Goal: Navigation & Orientation: Go to known website

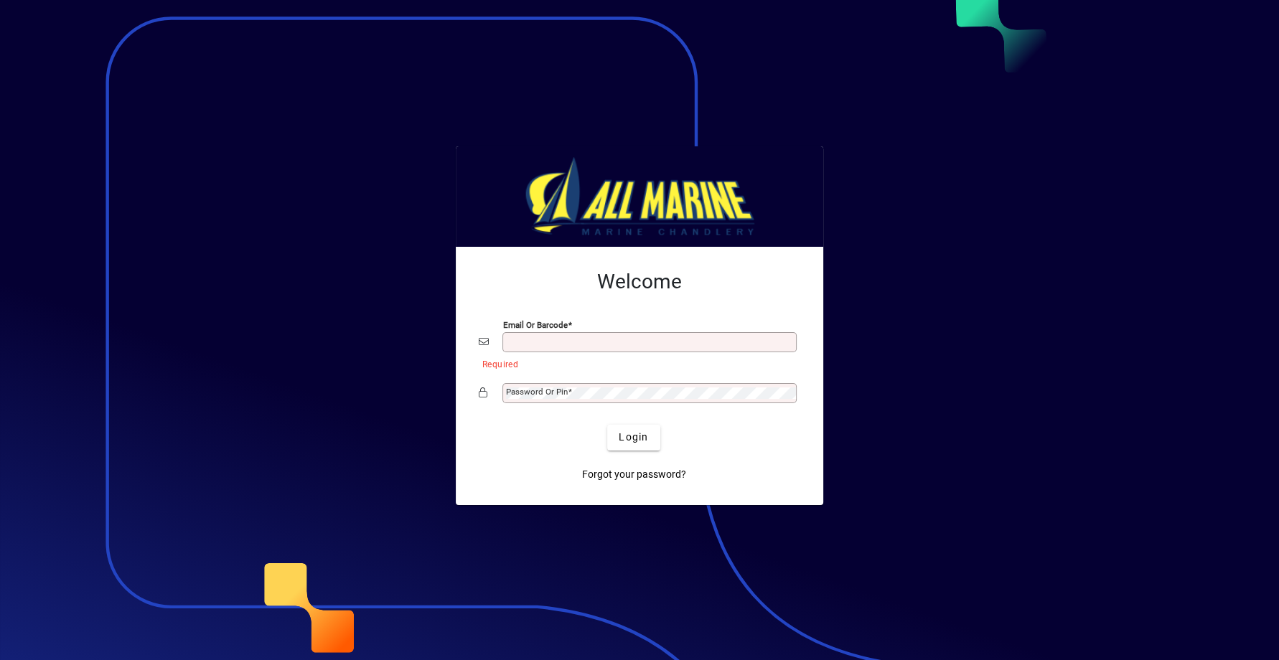
click at [591, 342] on input "Email or Barcode" at bounding box center [651, 342] width 290 height 11
type input "**********"
click at [607, 425] on button "Login" at bounding box center [633, 438] width 52 height 26
